Goal: Task Accomplishment & Management: Use online tool/utility

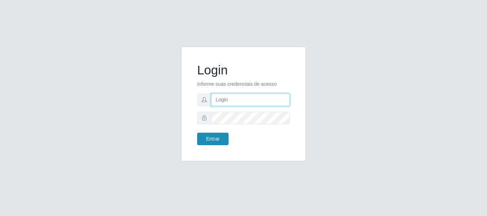
type input "[PERSON_NAME]"
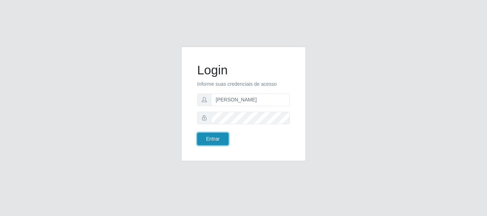
click at [215, 142] on button "Entrar" at bounding box center [212, 139] width 31 height 12
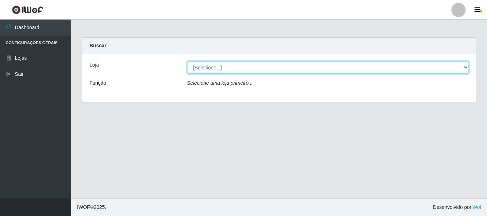
click at [198, 66] on select "[Selecione...] Bemais Supermercados - [GEOGRAPHIC_DATA]" at bounding box center [328, 67] width 282 height 12
select select "249"
click at [187, 61] on select "[Selecione...] Bemais Supermercados - [GEOGRAPHIC_DATA]" at bounding box center [328, 67] width 282 height 12
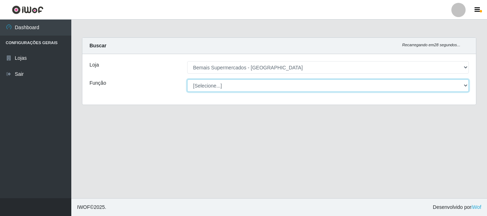
click at [214, 87] on select "[Selecione...] ASG ASG + ASG ++ Auxiliar de Depósito Auxiliar de Depósito + Aux…" at bounding box center [328, 85] width 282 height 12
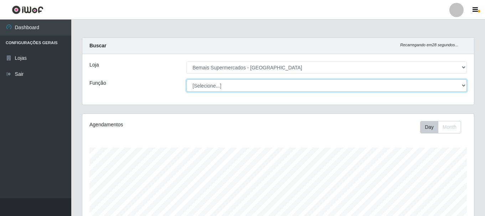
scroll to position [148, 392]
click at [186, 79] on select "[Selecione...] ASG ASG + ASG ++ Auxiliar de Depósito Auxiliar de Depósito + Aux…" at bounding box center [326, 85] width 280 height 12
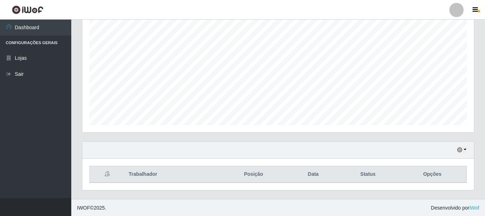
scroll to position [130, 0]
click at [461, 150] on icon "button" at bounding box center [459, 149] width 5 height 5
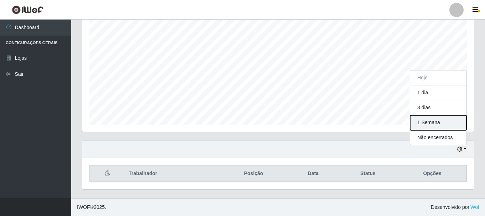
click at [445, 124] on button "1 Semana" at bounding box center [438, 122] width 56 height 15
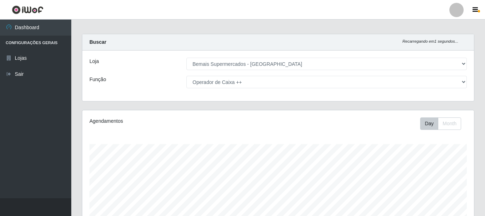
scroll to position [0, 0]
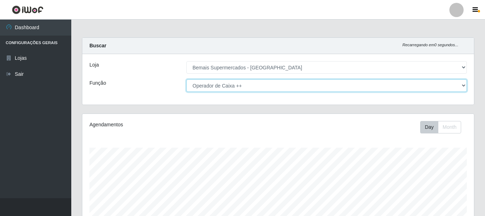
click at [242, 86] on select "[Selecione...] ASG ASG + ASG ++ Auxiliar de Depósito Auxiliar de Depósito + Aux…" at bounding box center [326, 85] width 280 height 12
click at [186, 79] on select "[Selecione...] ASG ASG + ASG ++ Auxiliar de Depósito Auxiliar de Depósito + Aux…" at bounding box center [326, 85] width 280 height 12
drag, startPoint x: 241, startPoint y: 84, endPoint x: 240, endPoint y: 91, distance: 6.1
click at [241, 84] on select "[Selecione...] ASG ASG + ASG ++ Auxiliar de Depósito Auxiliar de Depósito + Aux…" at bounding box center [326, 85] width 280 height 12
click at [186, 79] on select "[Selecione...] ASG ASG + ASG ++ Auxiliar de Depósito Auxiliar de Depósito + Aux…" at bounding box center [326, 85] width 280 height 12
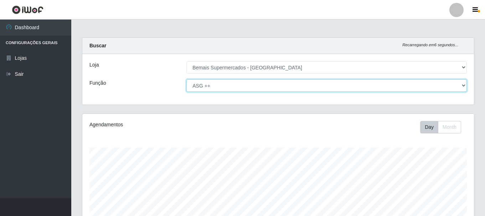
click at [258, 86] on select "[Selecione...] ASG ASG + ASG ++ Auxiliar de Depósito Auxiliar de Depósito + Aux…" at bounding box center [326, 85] width 280 height 12
click at [186, 79] on select "[Selecione...] ASG ASG + ASG ++ Auxiliar de Depósito Auxiliar de Depósito + Aux…" at bounding box center [326, 85] width 280 height 12
click at [261, 83] on select "[Selecione...] ASG ASG + ASG ++ Auxiliar de Depósito Auxiliar de Depósito + Aux…" at bounding box center [326, 85] width 280 height 12
click at [186, 79] on select "[Selecione...] ASG ASG + ASG ++ Auxiliar de Depósito Auxiliar de Depósito + Aux…" at bounding box center [326, 85] width 280 height 12
click at [277, 83] on select "[Selecione...] ASG ASG + ASG ++ Auxiliar de Depósito Auxiliar de Depósito + Aux…" at bounding box center [326, 85] width 280 height 12
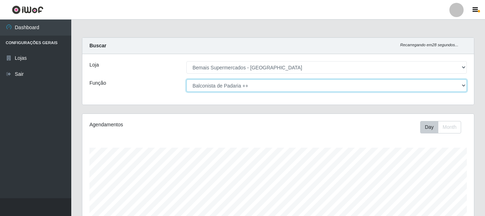
click at [186, 79] on select "[Selecione...] ASG ASG + ASG ++ Auxiliar de Depósito Auxiliar de Depósito + Aux…" at bounding box center [326, 85] width 280 height 12
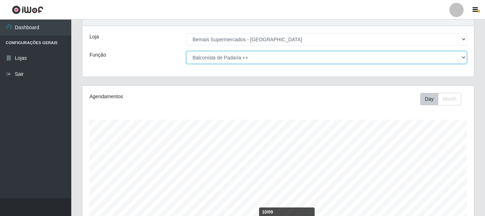
scroll to position [27, 0]
click at [241, 61] on select "[Selecione...] ASG ASG + ASG ++ Auxiliar de Depósito Auxiliar de Depósito + Aux…" at bounding box center [326, 58] width 280 height 12
click at [186, 52] on select "[Selecione...] ASG ASG + ASG ++ Auxiliar de Depósito Auxiliar de Depósito + Aux…" at bounding box center [326, 58] width 280 height 12
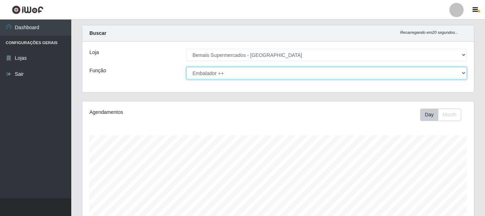
scroll to position [0, 0]
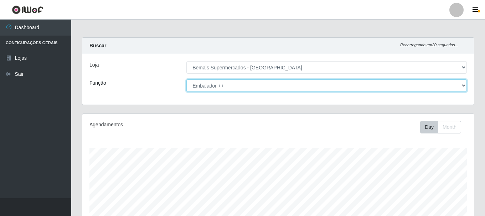
click at [327, 84] on select "[Selecione...] ASG ASG + ASG ++ Auxiliar de Depósito Auxiliar de Depósito + Aux…" at bounding box center [326, 85] width 280 height 12
click at [186, 79] on select "[Selecione...] ASG ASG + ASG ++ Auxiliar de Depósito Auxiliar de Depósito + Aux…" at bounding box center [326, 85] width 280 height 12
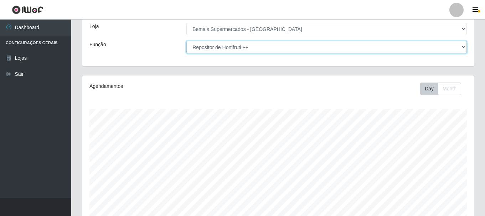
scroll to position [26, 0]
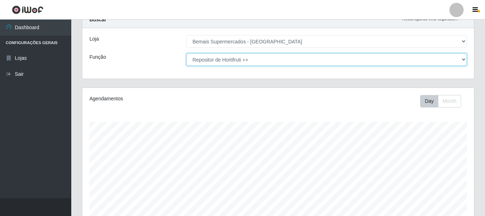
click at [248, 61] on select "[Selecione...] ASG ASG + ASG ++ Auxiliar de Depósito Auxiliar de Depósito + Aux…" at bounding box center [326, 59] width 280 height 12
select select "86"
click at [186, 53] on select "[Selecione...] ASG ASG + ASG ++ Auxiliar de Depósito Auxiliar de Depósito + Aux…" at bounding box center [326, 59] width 280 height 12
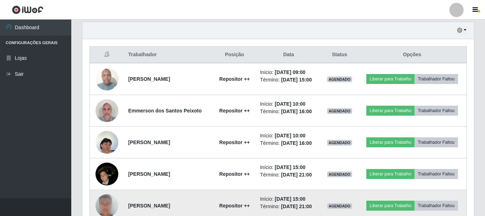
scroll to position [213, 0]
